Goal: Information Seeking & Learning: Compare options

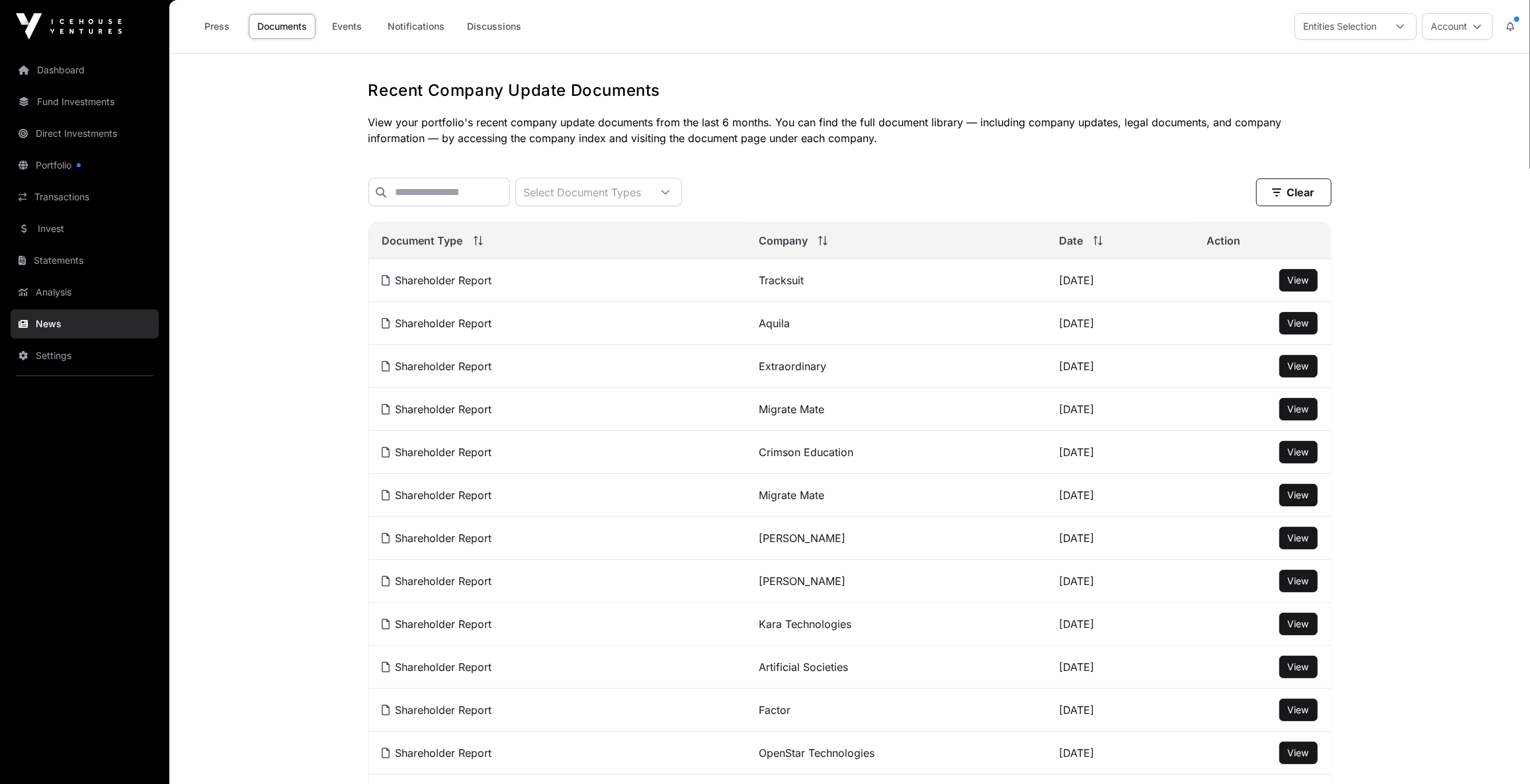
click at [92, 106] on link "Fund Investments" at bounding box center [85, 102] width 148 height 30
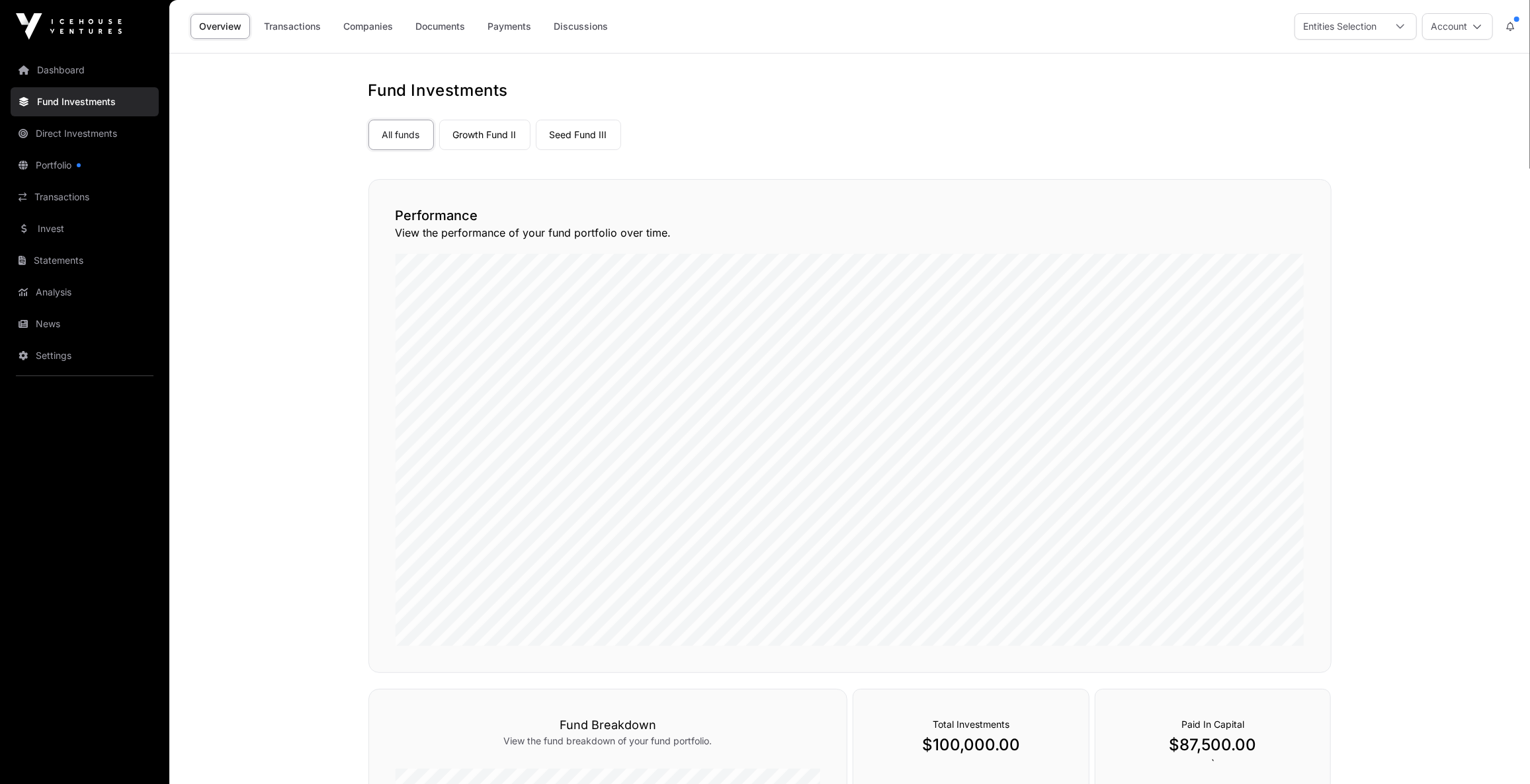
click at [502, 127] on link "Growth Fund II" at bounding box center [485, 135] width 92 height 31
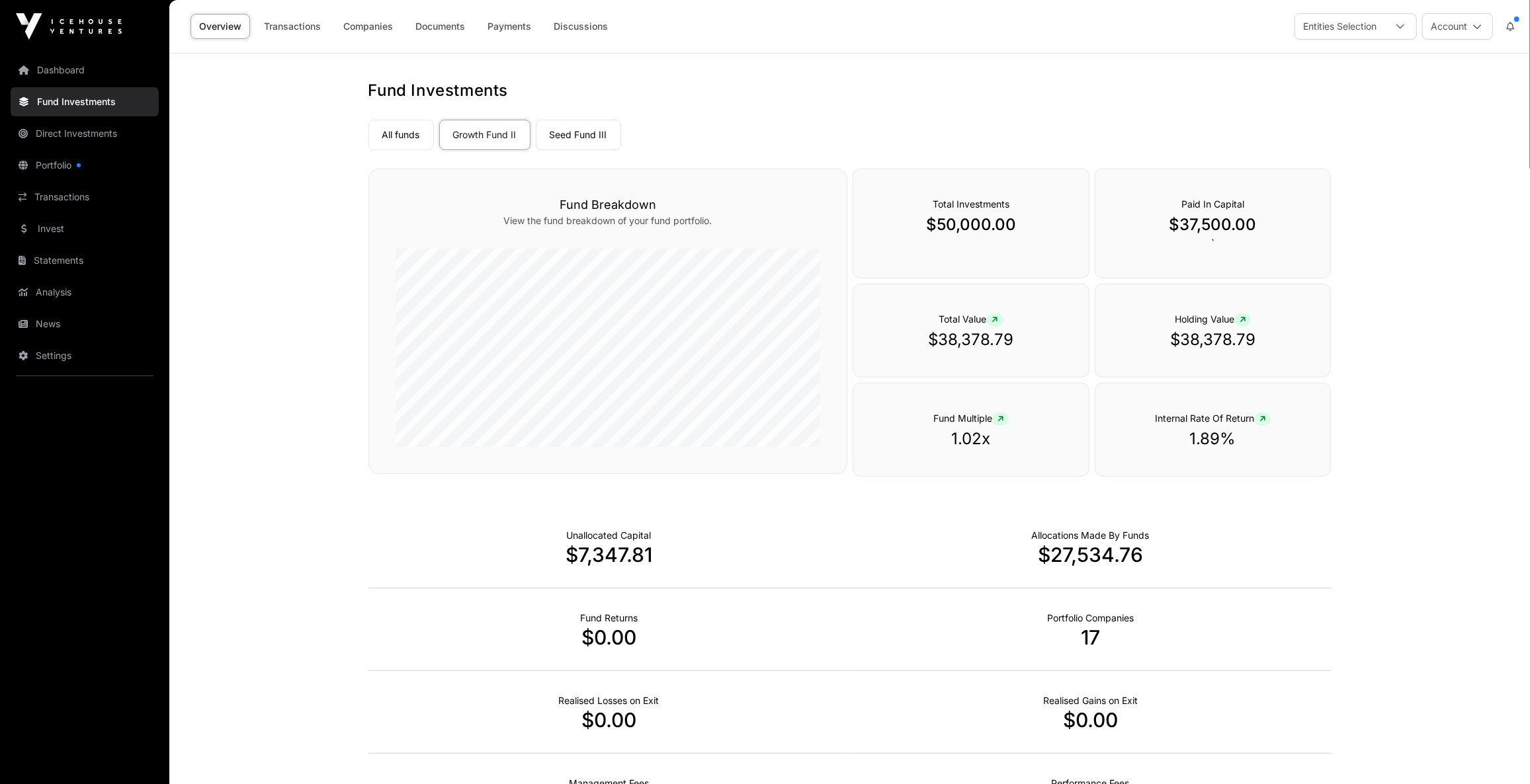
click at [586, 132] on link "Seed Fund III" at bounding box center [578, 135] width 86 height 31
click at [488, 137] on link "Growth Fund II" at bounding box center [485, 135] width 92 height 31
click at [592, 134] on link "Seed Fund III" at bounding box center [578, 135] width 86 height 31
